Goal: Task Accomplishment & Management: Complete application form

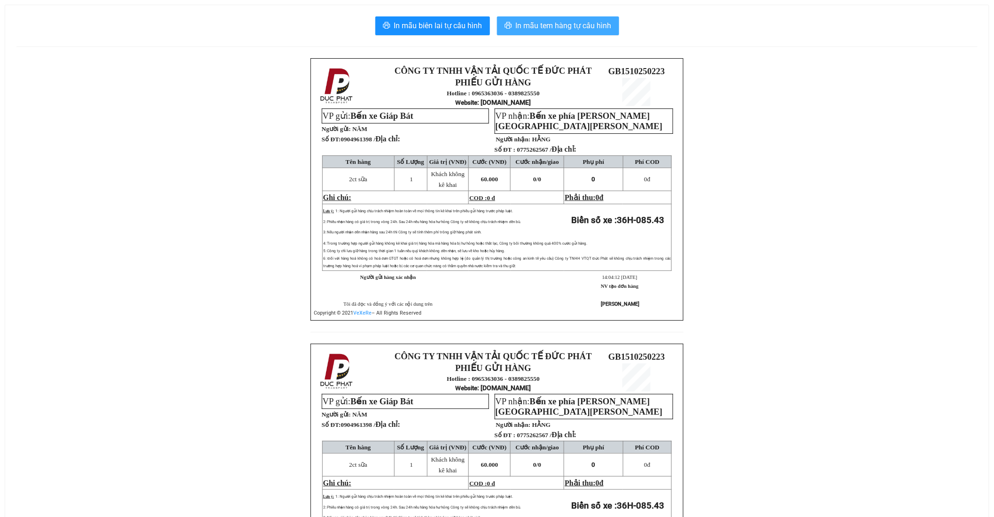
click at [553, 27] on span "In mẫu tem hàng tự cấu hình" at bounding box center [564, 26] width 96 height 12
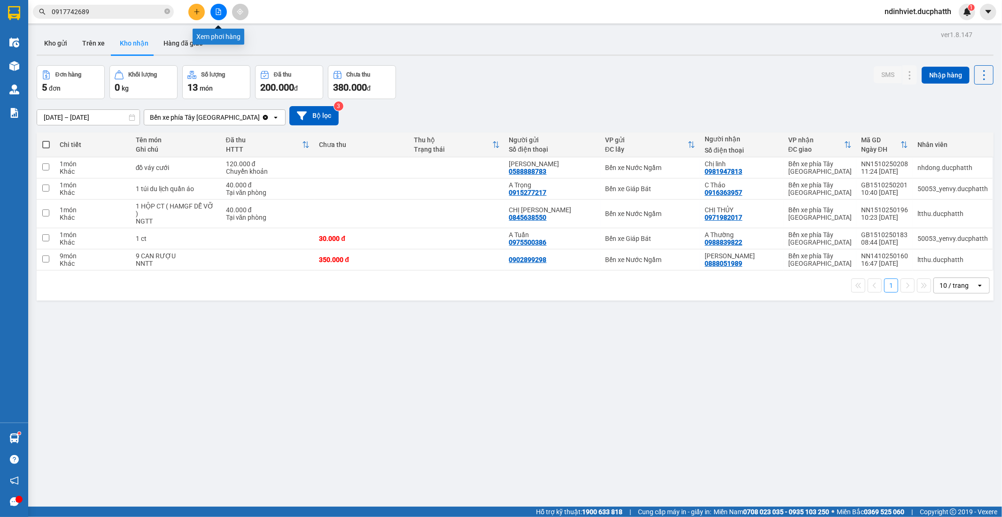
click at [215, 10] on icon "file-add" at bounding box center [218, 11] width 7 height 7
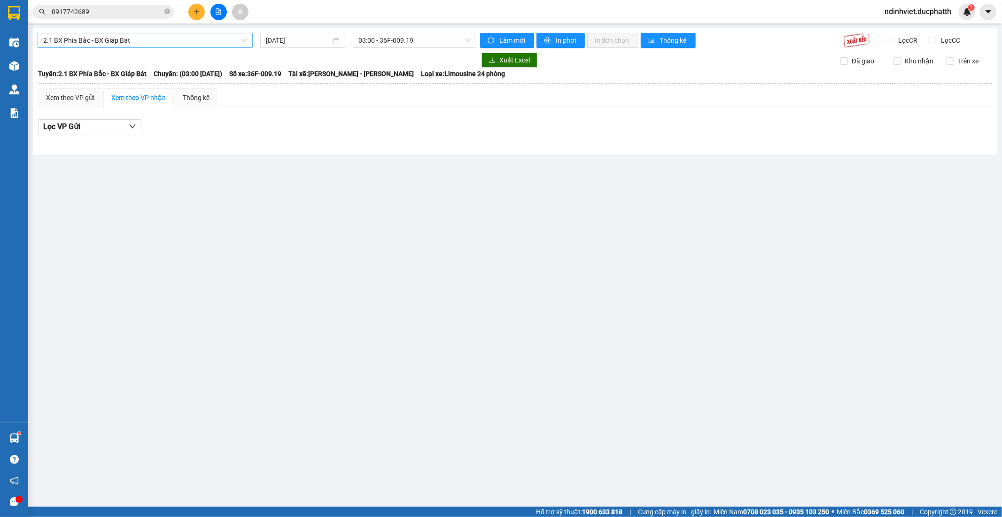
click at [221, 43] on span "2.1 BX Phía Bắc - BX Giáp Bát" at bounding box center [145, 40] width 204 height 14
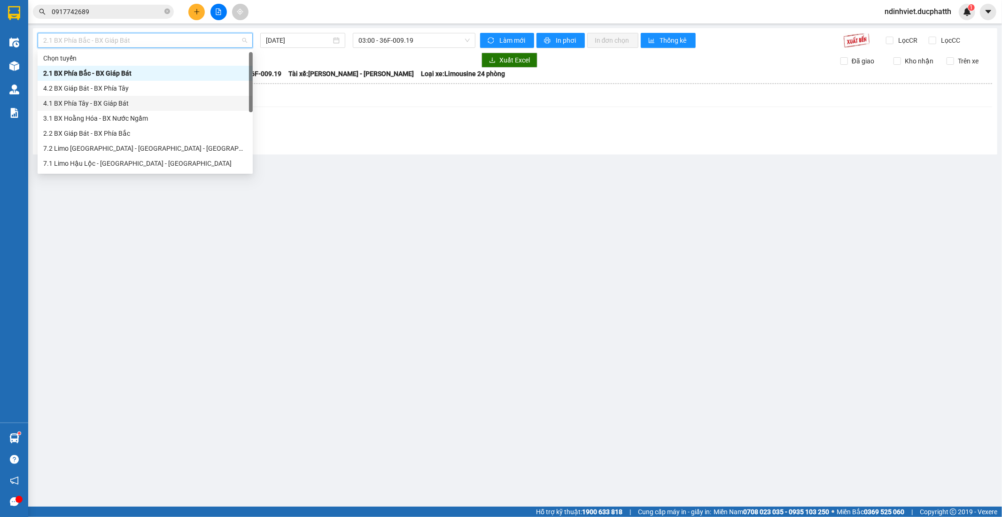
scroll to position [105, 0]
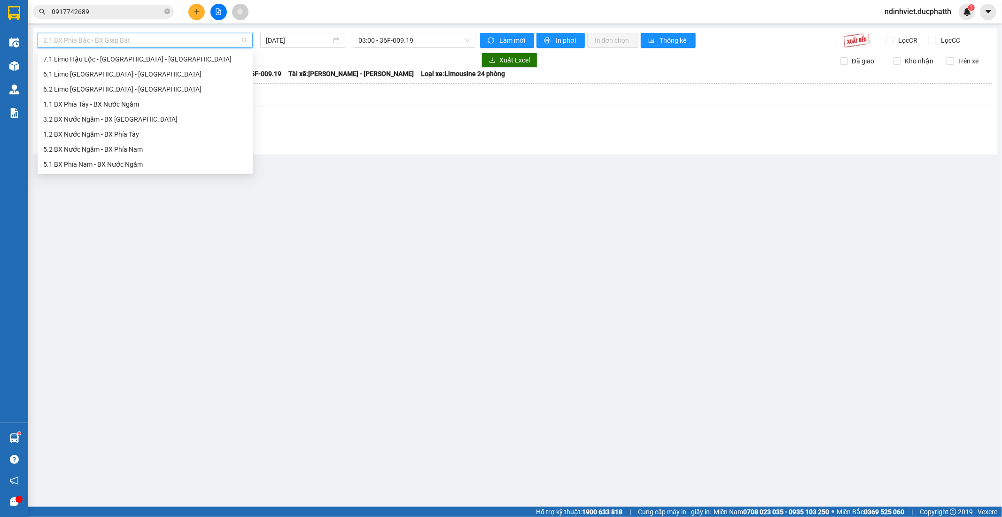
click at [117, 106] on div "1.1 BX Phía Tây - BX Nước Ngầm" at bounding box center [145, 104] width 204 height 10
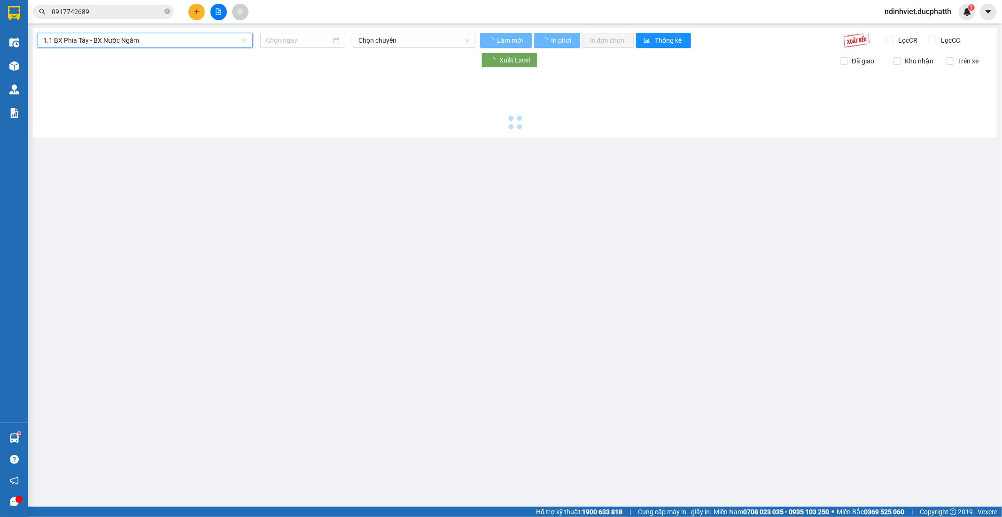
type input "15/10/2025"
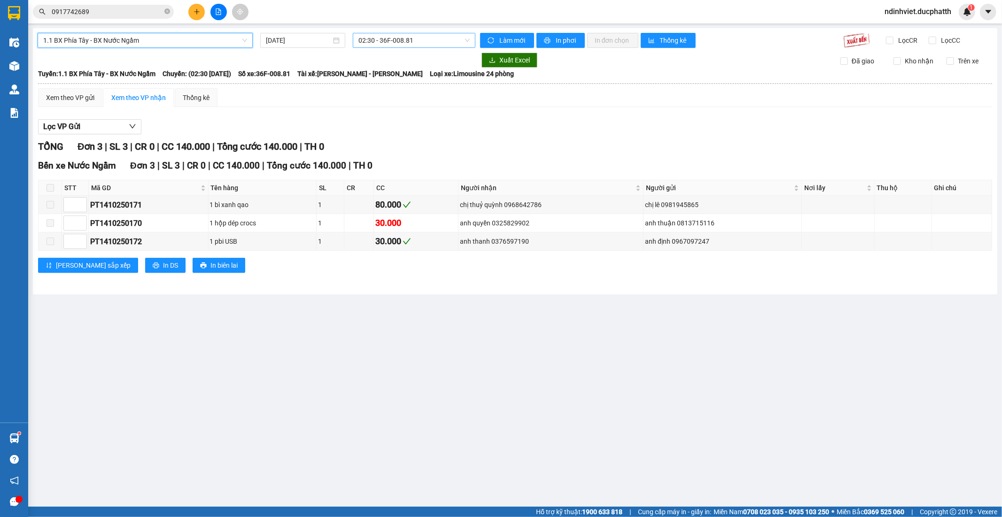
click at [417, 36] on span "02:30 - 36F-008.81" at bounding box center [414, 40] width 111 height 14
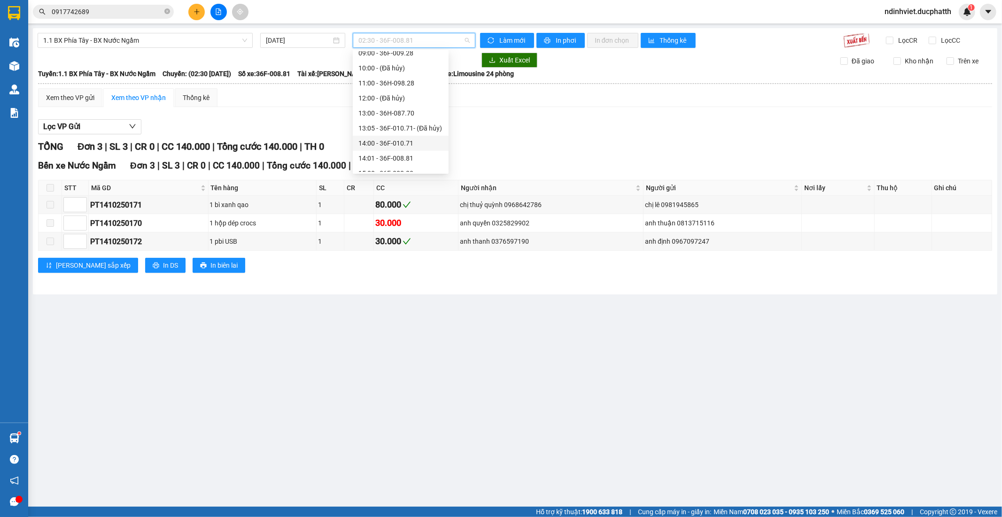
scroll to position [256, 0]
click at [409, 133] on div "18:00 - 36F-009.01" at bounding box center [401, 134] width 85 height 10
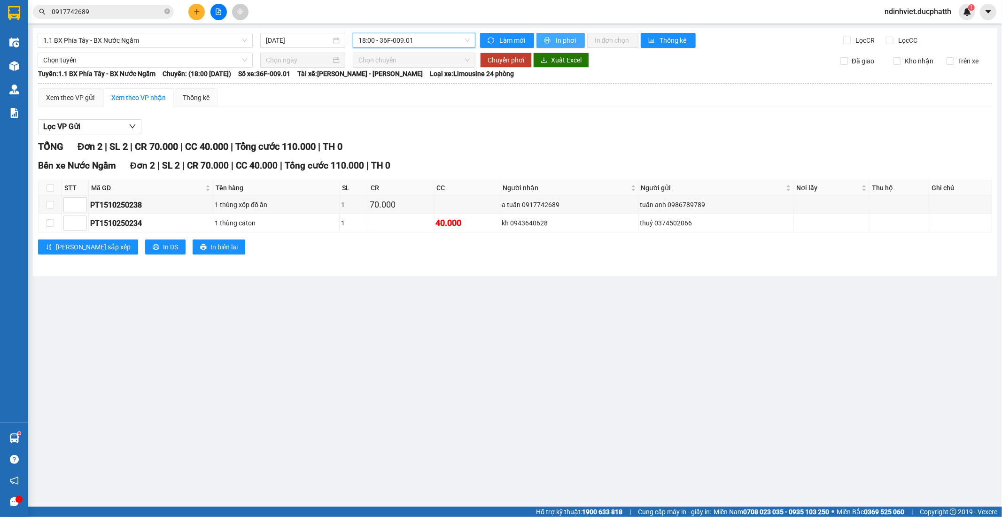
click at [569, 45] on span "In phơi" at bounding box center [567, 40] width 22 height 10
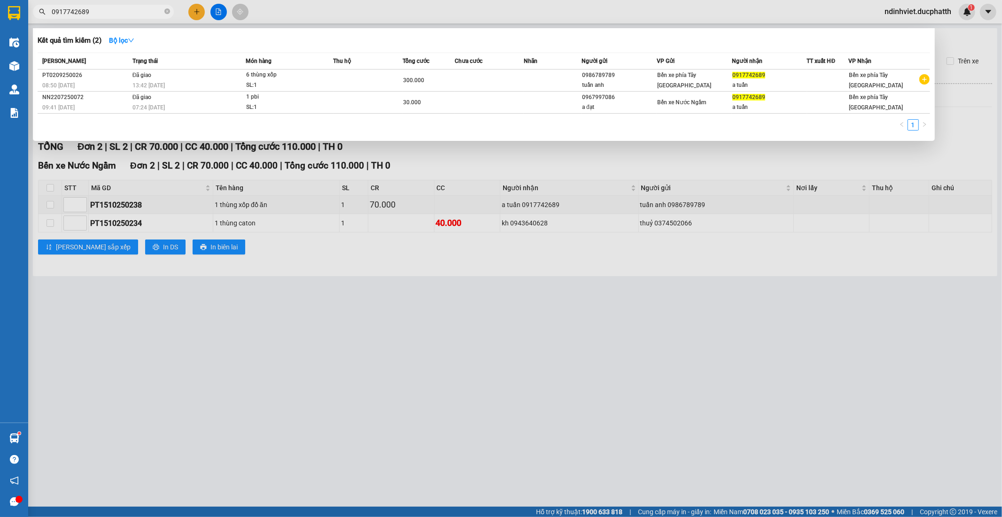
click at [106, 13] on input "0917742689" at bounding box center [107, 12] width 111 height 10
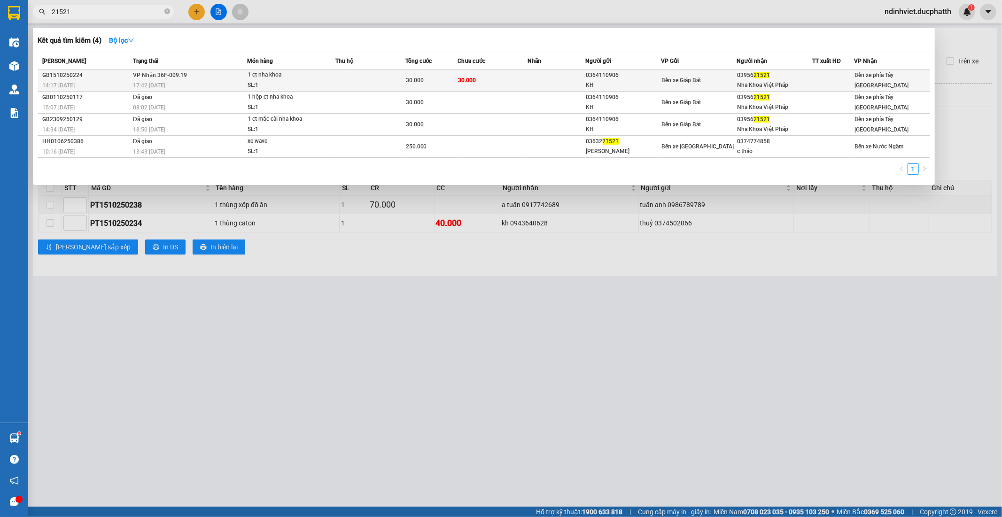
type input "21521"
click at [617, 77] on div "0364110906" at bounding box center [623, 75] width 75 height 10
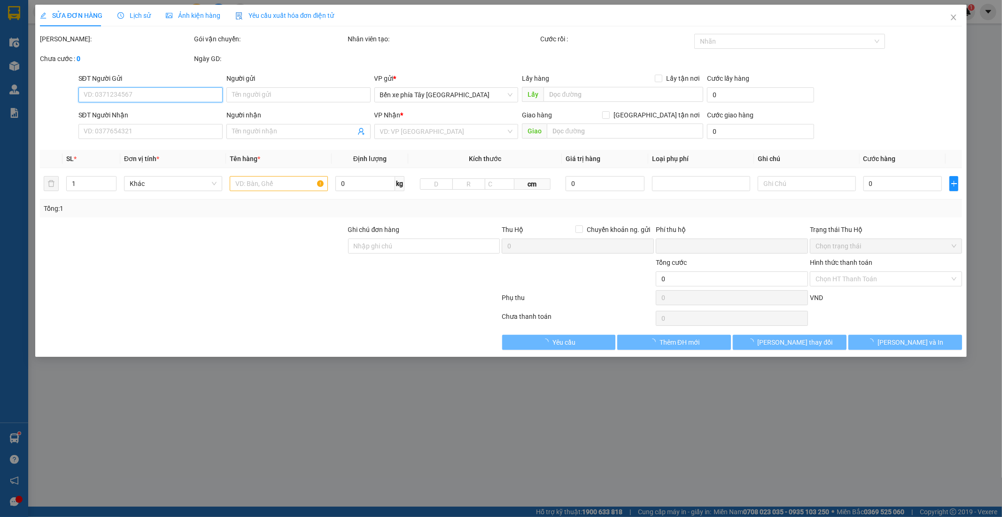
type input "0364110906"
type input "KH"
type input "0395621521"
type input "Nha Khoa Việt Pháp"
type input "0"
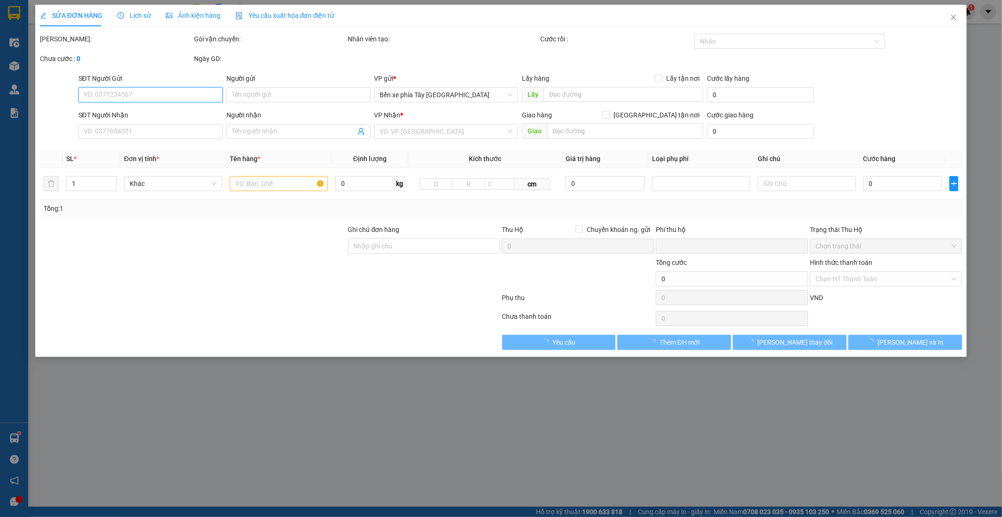
type input "30.000"
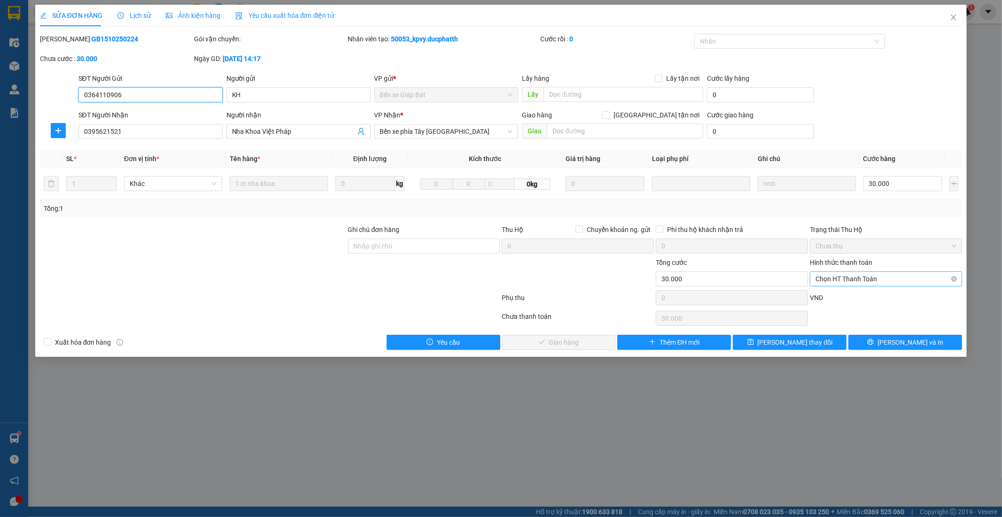
click at [871, 281] on span "Chọn HT Thanh Toán" at bounding box center [886, 279] width 141 height 14
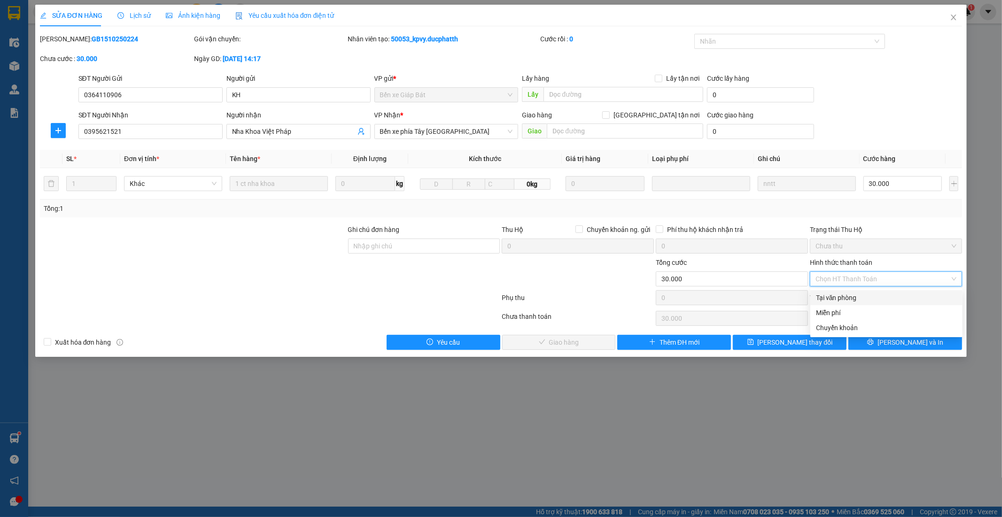
click at [867, 298] on div "Tại văn phòng" at bounding box center [886, 298] width 141 height 10
type input "0"
click at [846, 303] on div "Tại văn phòng" at bounding box center [886, 298] width 141 height 10
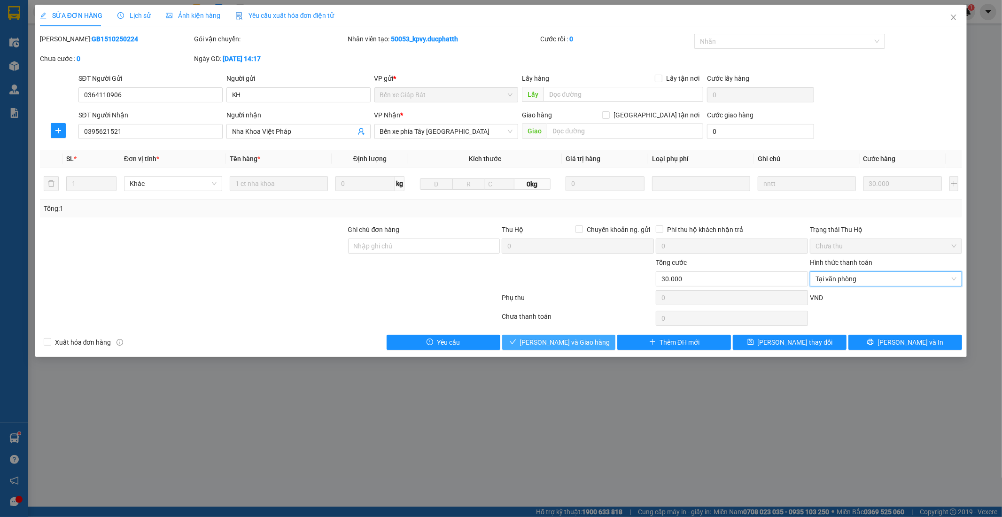
click at [562, 342] on span "Lưu và Giao hàng" at bounding box center [565, 342] width 90 height 10
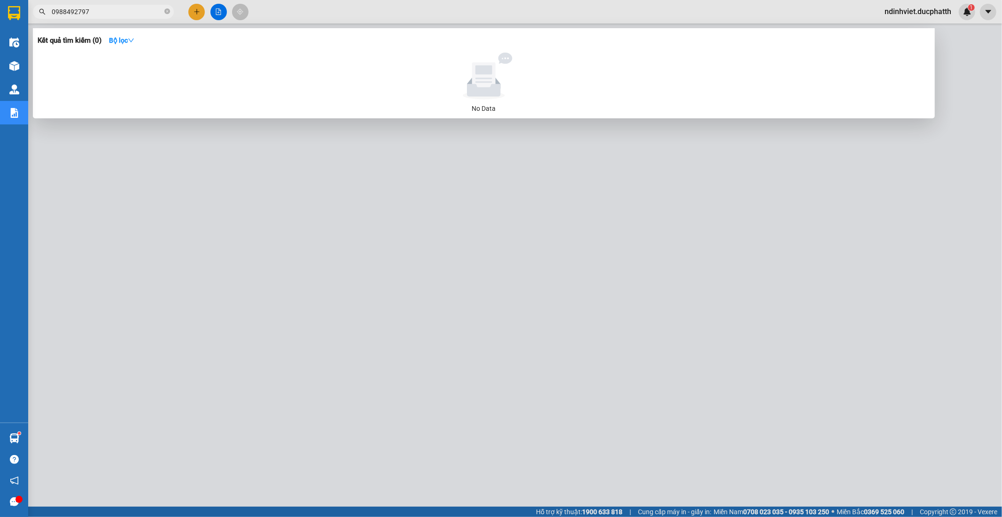
click at [145, 11] on input "0988492797" at bounding box center [107, 12] width 111 height 10
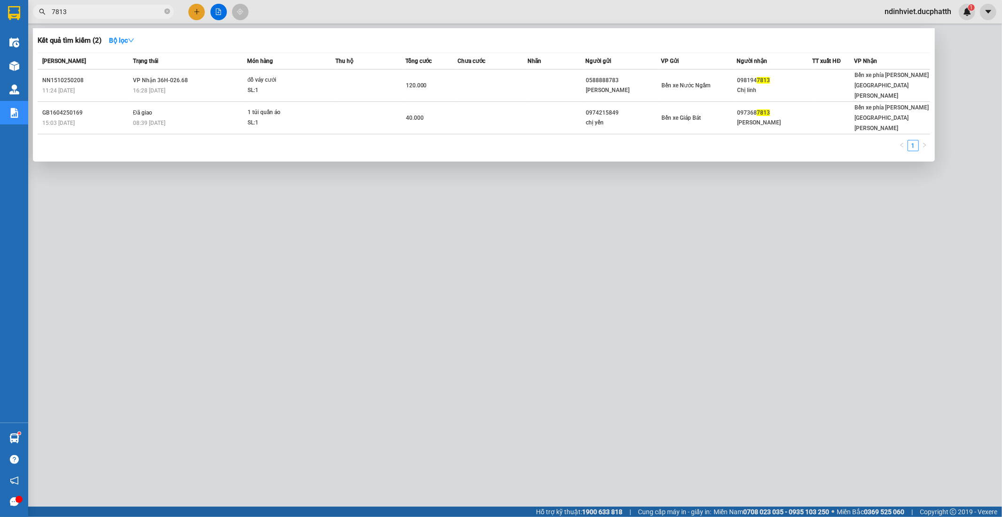
type input "7813"
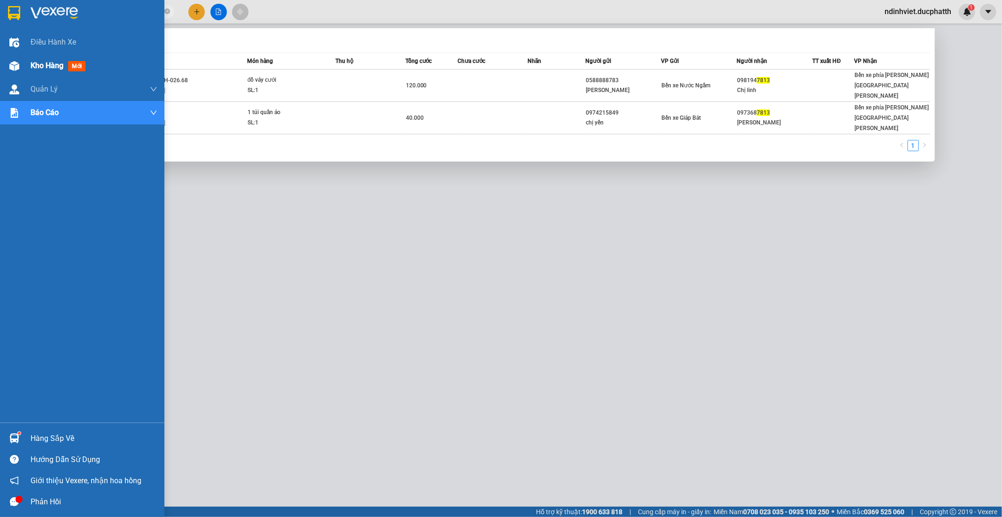
click at [46, 64] on span "Kho hàng" at bounding box center [47, 65] width 33 height 9
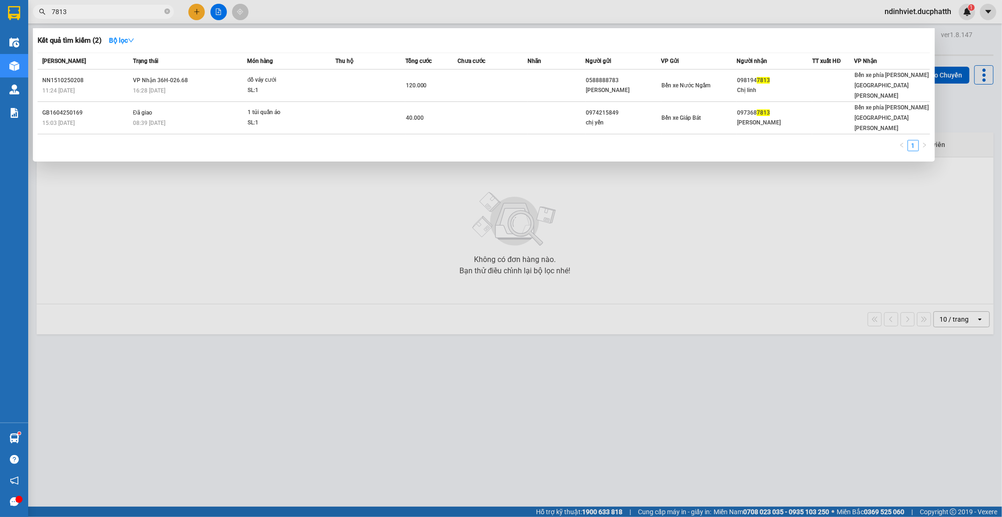
click at [748, 238] on div at bounding box center [501, 258] width 1002 height 517
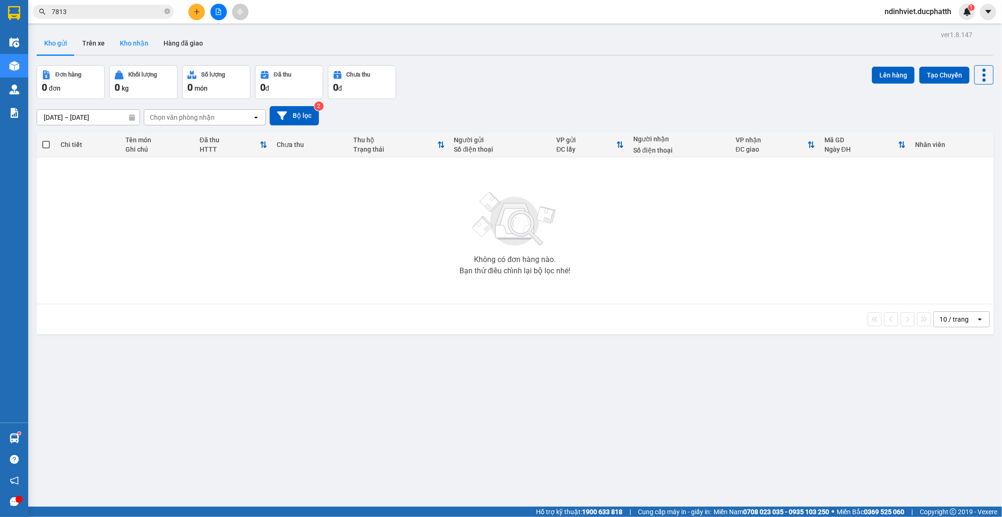
click at [143, 46] on button "Kho nhận" at bounding box center [134, 43] width 44 height 23
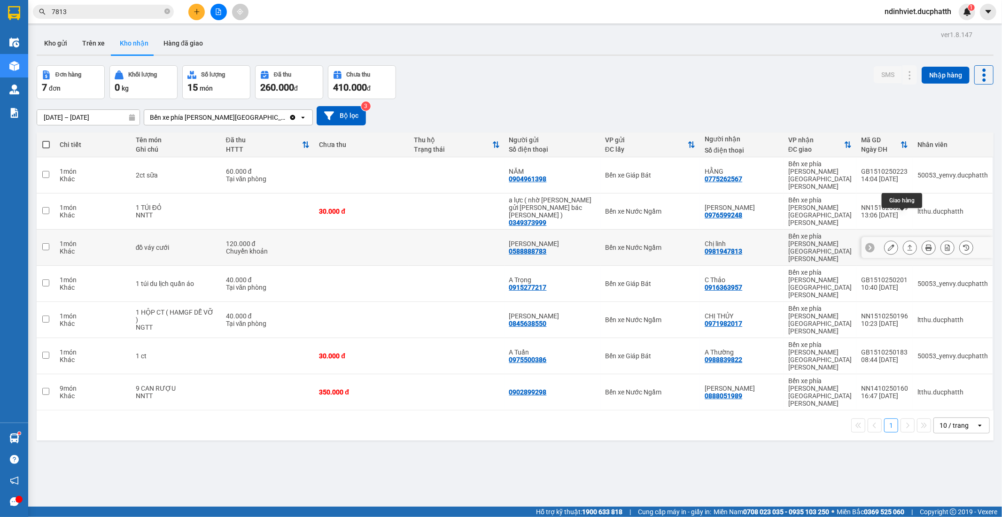
click at [908, 245] on icon at bounding box center [910, 248] width 5 height 6
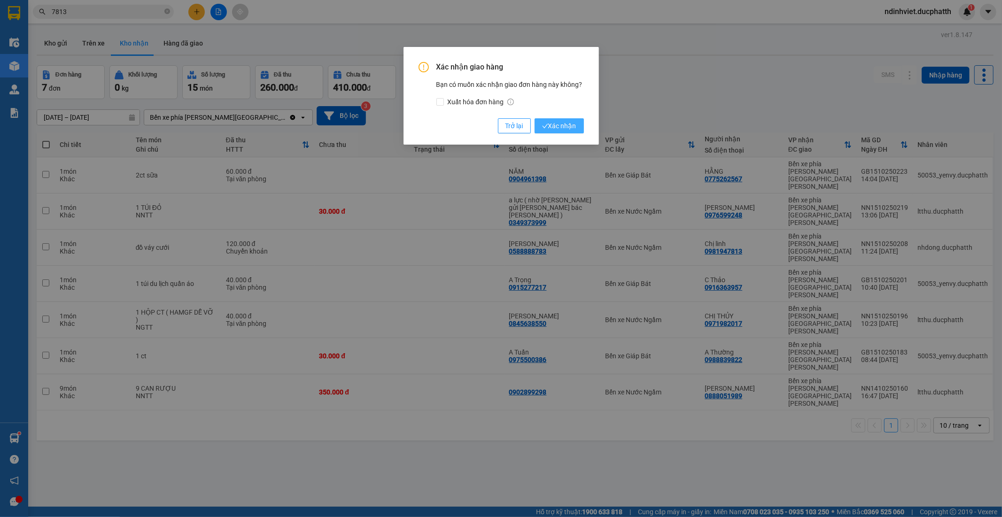
click at [560, 125] on span "Xác nhận" at bounding box center [559, 126] width 34 height 10
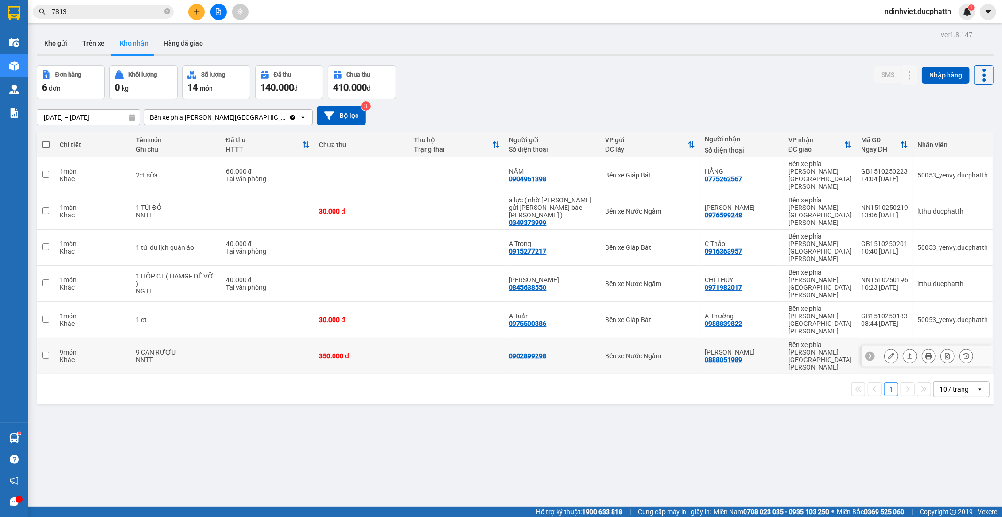
click at [213, 356] on div "NNTT" at bounding box center [176, 360] width 81 height 8
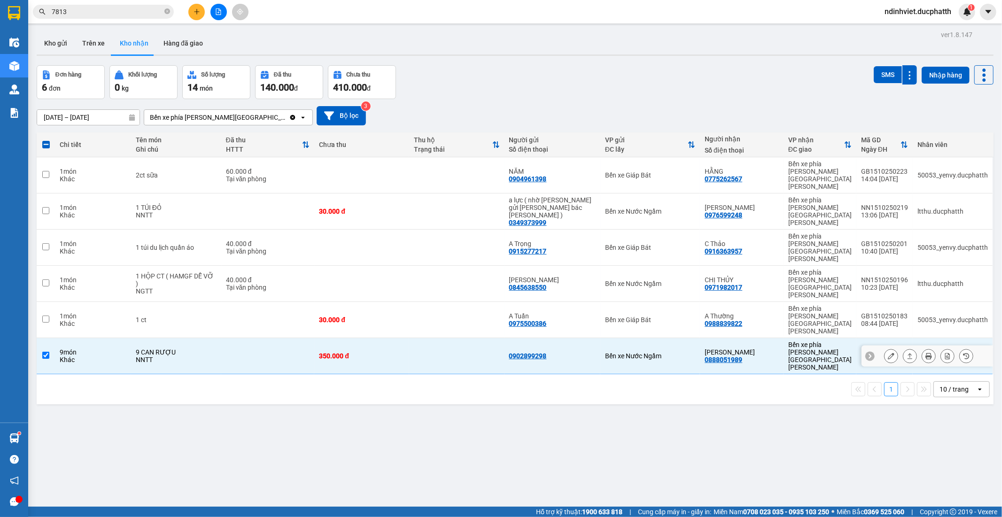
click at [213, 356] on div "NNTT" at bounding box center [176, 360] width 81 height 8
checkbox input "false"
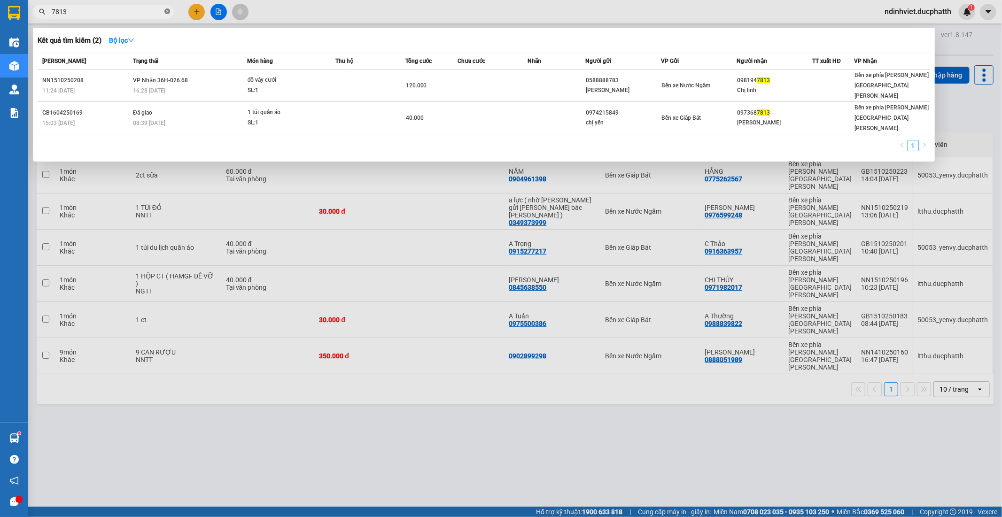
click at [168, 8] on icon "close-circle" at bounding box center [167, 11] width 6 height 6
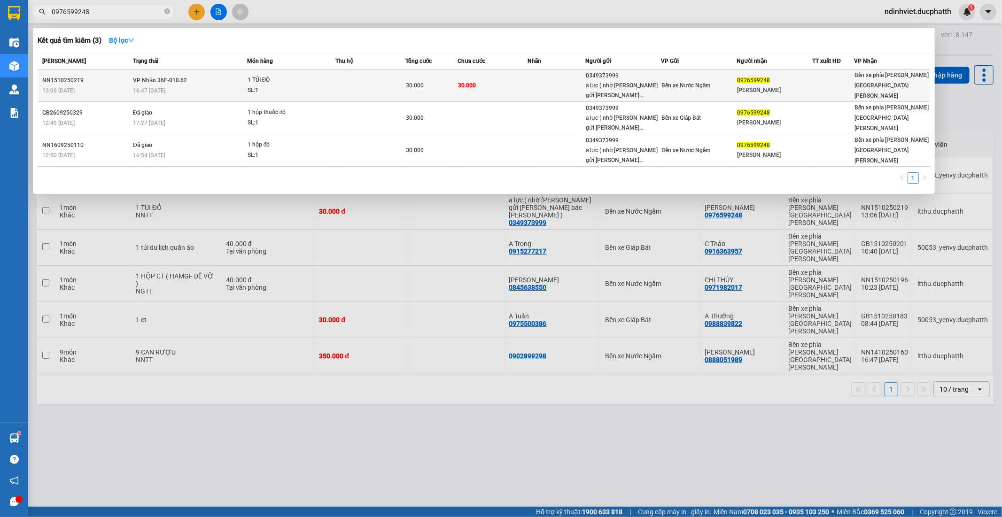
type input "0976599248"
click at [265, 89] on div "SL: 1" at bounding box center [283, 91] width 70 height 10
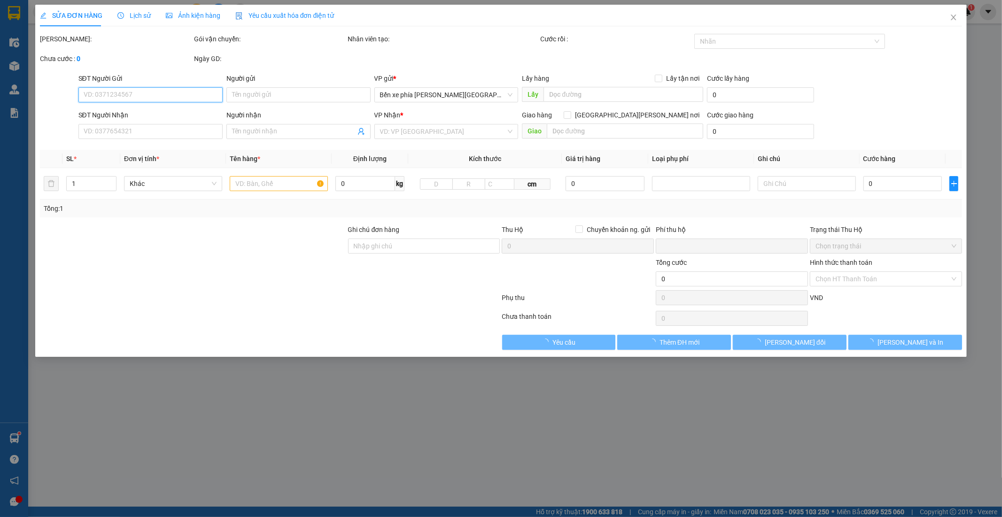
type input "0349373999"
type input "a lực ( nhờ anh lực gửi cho bác sỹ hiếu )"
type input "0976599248"
type input "chị linh"
type input "0"
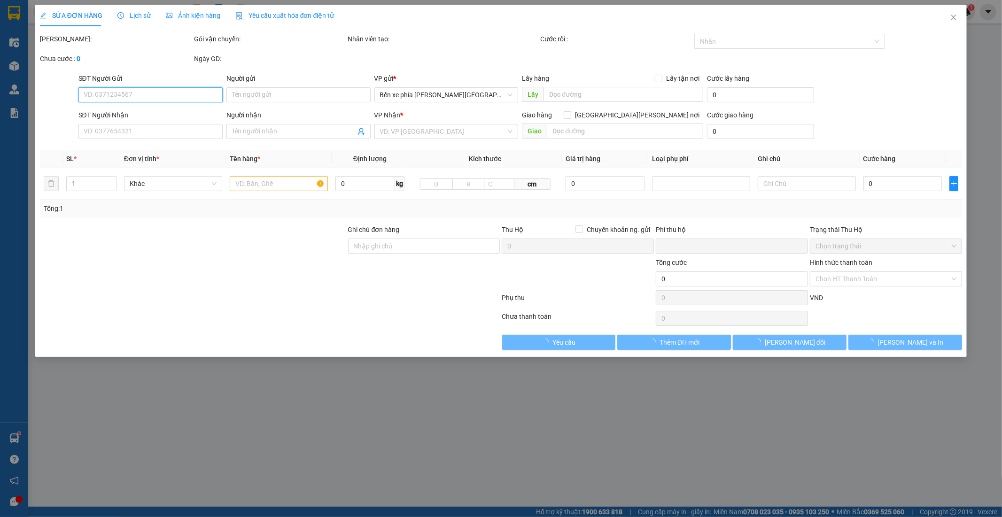
type input "30.000"
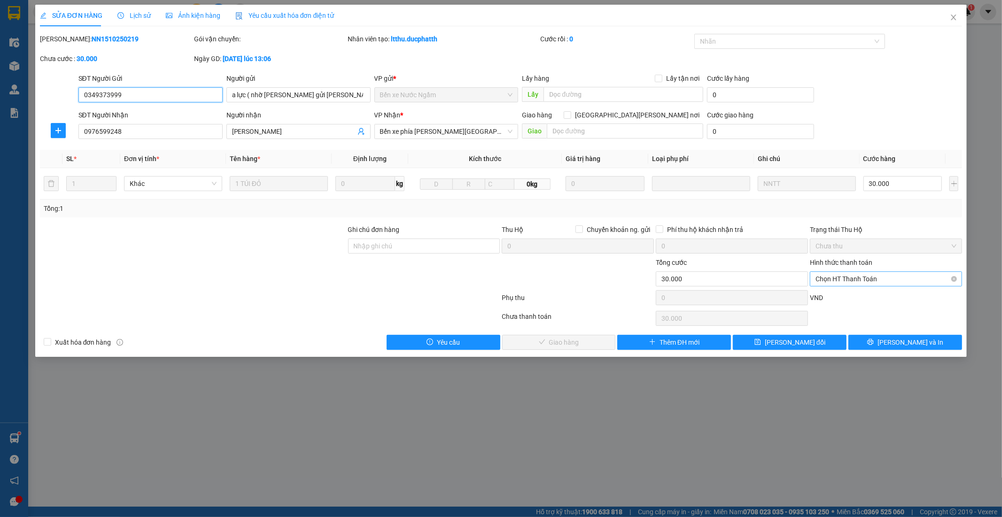
click at [830, 274] on span "Chọn HT Thanh Toán" at bounding box center [886, 279] width 141 height 14
click at [826, 300] on div "Tại văn phòng" at bounding box center [886, 298] width 141 height 10
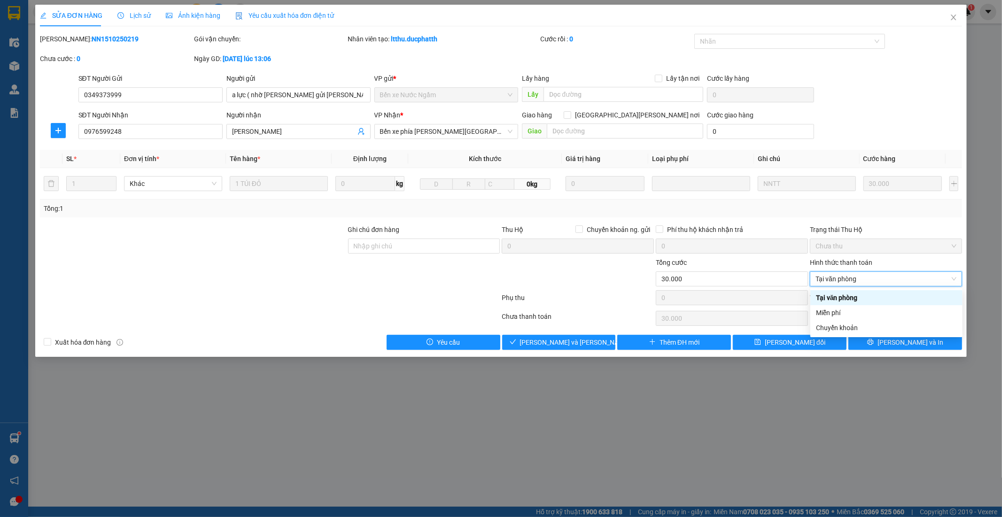
type input "0"
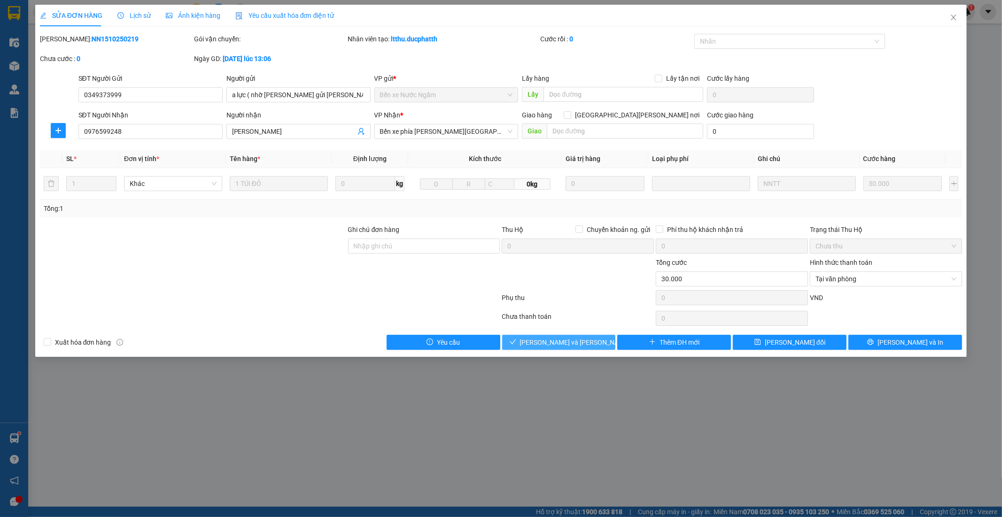
click at [558, 343] on span "Lưu và Giao hàng" at bounding box center [583, 342] width 127 height 10
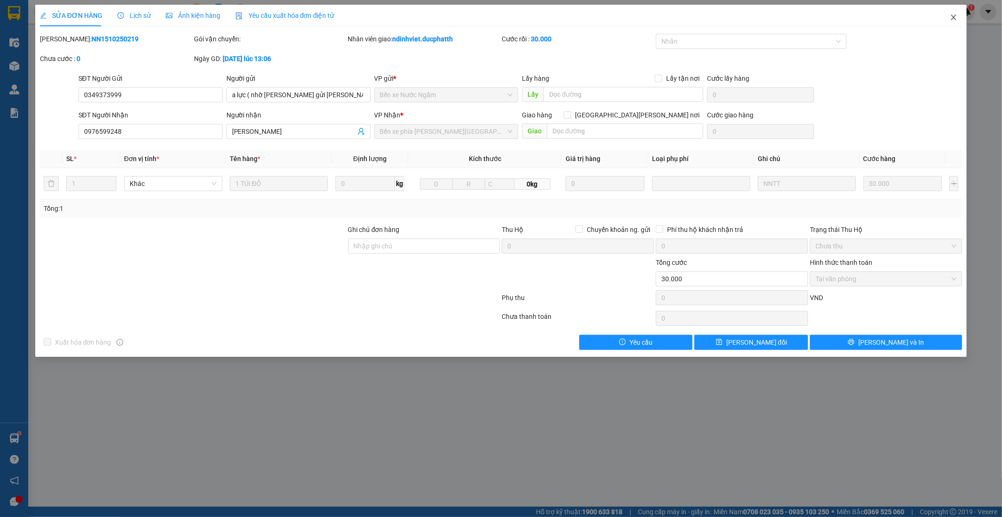
click at [956, 16] on icon "close" at bounding box center [954, 18] width 5 height 6
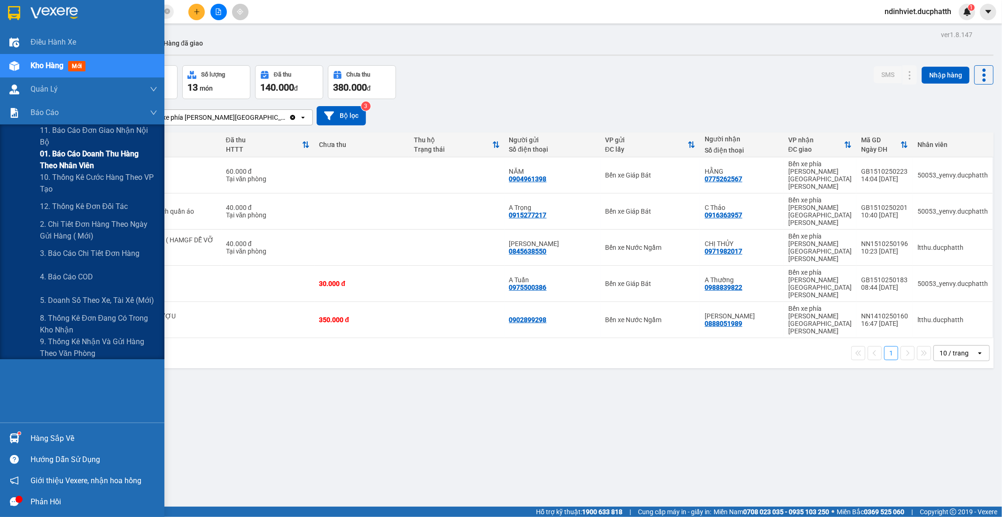
click at [83, 163] on span "01. Báo cáo doanh thu hàng theo nhân viên" at bounding box center [98, 159] width 117 height 23
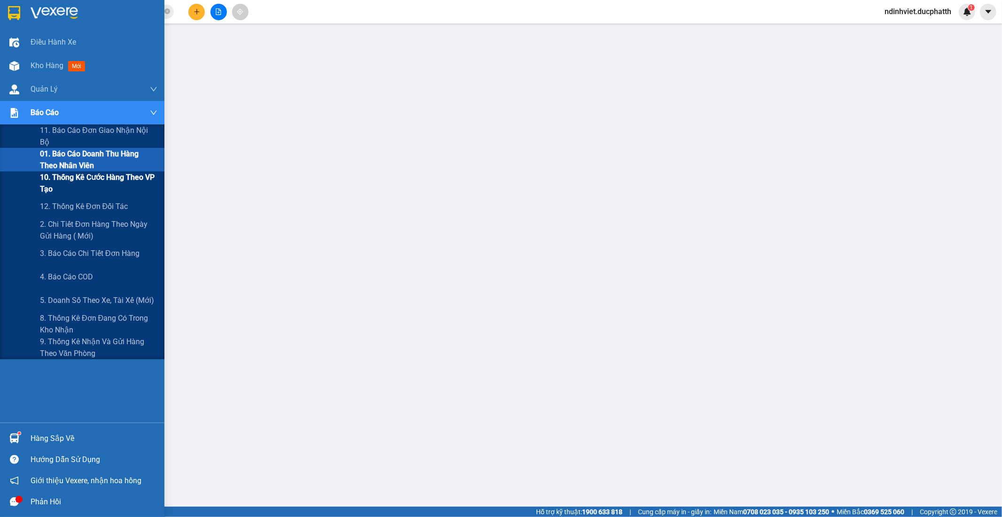
click at [80, 178] on span "10. Thống kê cước hàng theo VP tạo" at bounding box center [98, 183] width 117 height 23
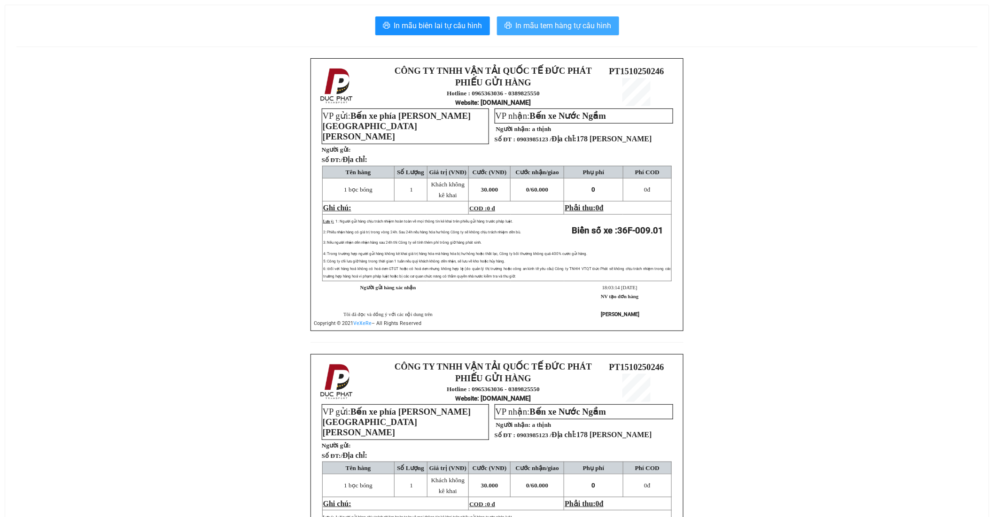
click at [590, 28] on span "In mẫu tem hàng tự cấu hình" at bounding box center [564, 26] width 96 height 12
click at [593, 17] on button "In mẫu tem hàng tự cấu hình" at bounding box center [558, 25] width 122 height 19
